Goal: Find contact information: Find contact information

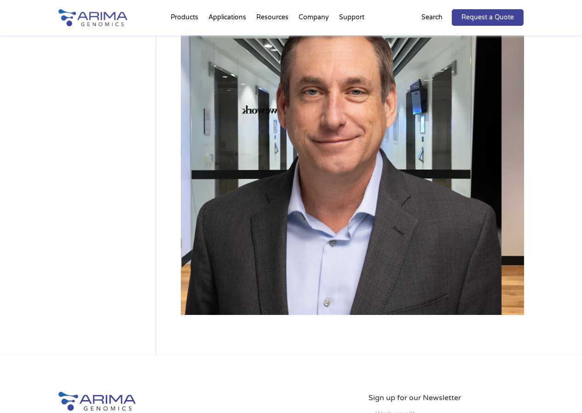
scroll to position [258, 0]
